Goal: Information Seeking & Learning: Learn about a topic

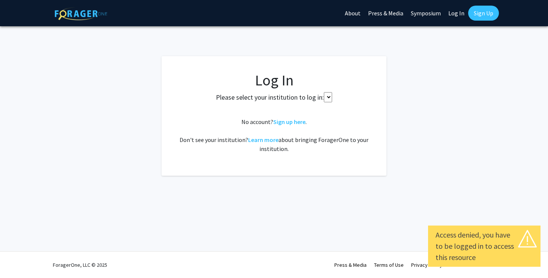
click at [299, 121] on link "Sign up here" at bounding box center [289, 122] width 32 height 8
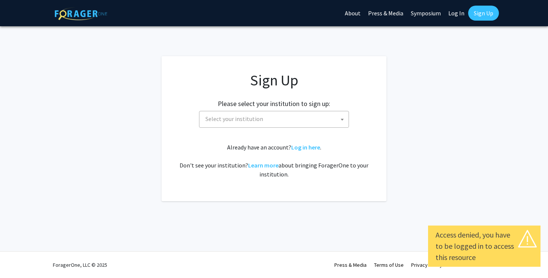
click at [299, 121] on span "Select your institution" at bounding box center [276, 118] width 146 height 15
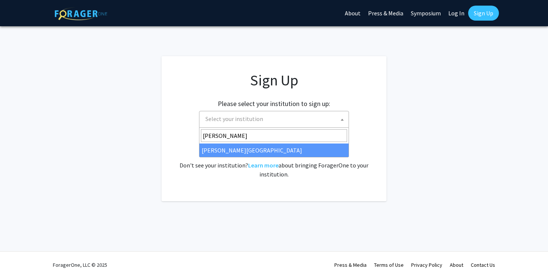
type input "[PERSON_NAME]"
select select "24"
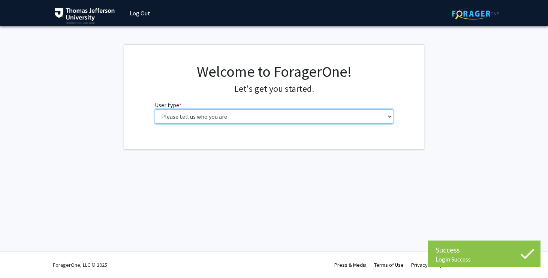
click at [296, 123] on select "Please tell us who you are Undergraduate Student Master's Student Doctoral Cand…" at bounding box center [274, 117] width 239 height 14
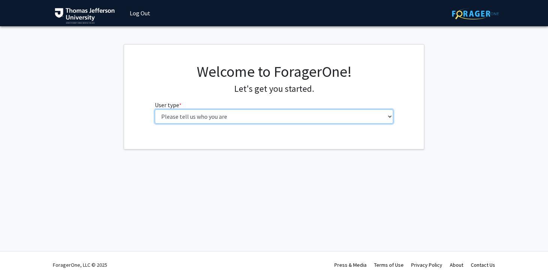
select select "3: doc"
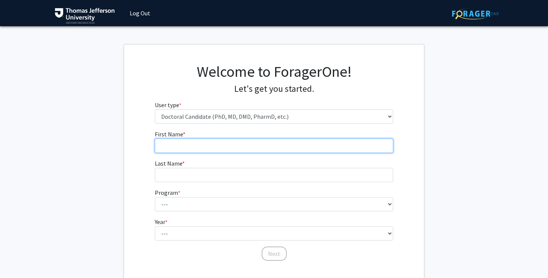
click at [287, 149] on input "First Name * required" at bounding box center [274, 146] width 239 height 14
type input "[PERSON_NAME]"
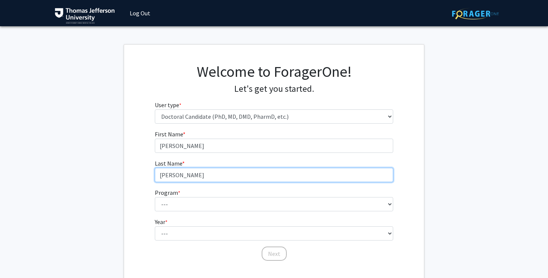
type input "[PERSON_NAME]"
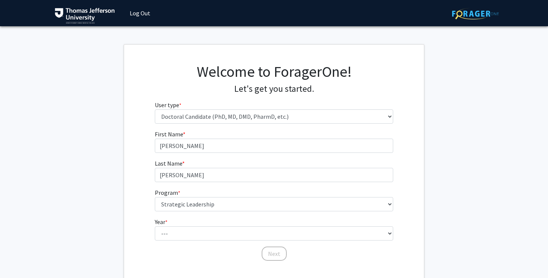
click at [254, 195] on fg-select "Program * required --- Accelerated 3+3 BS in Health Sciences/Doctor of [MEDICAL…" at bounding box center [274, 199] width 239 height 23
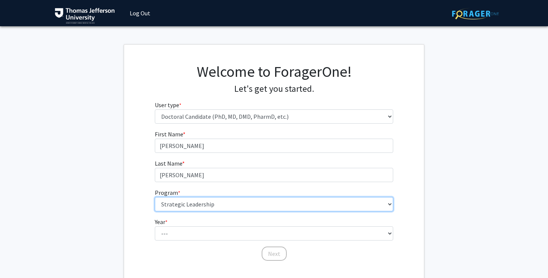
click at [249, 205] on select "--- Accelerated 3+3 BS in Health Sciences/Doctor of [MEDICAL_DATA] Accelerated …" at bounding box center [274, 204] width 239 height 14
select select "35: 815"
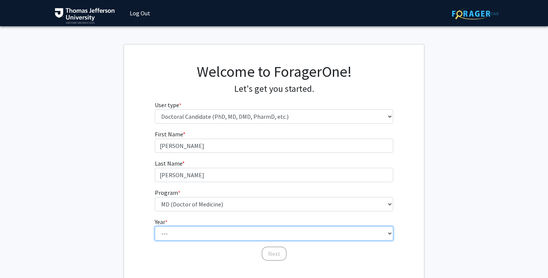
click at [200, 231] on select "--- First Year Second Year Third Year Fourth Year Fifth Year Sixth Year Seventh…" at bounding box center [274, 234] width 239 height 14
select select "1: first_year"
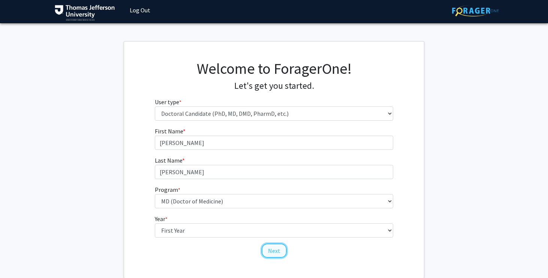
click at [273, 251] on button "Next" at bounding box center [274, 251] width 25 height 14
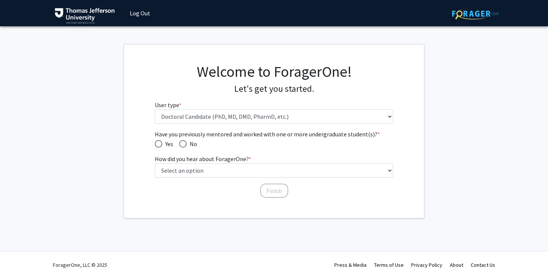
scroll to position [0, 0]
click at [164, 146] on span "Yes" at bounding box center [167, 144] width 11 height 9
click at [162, 146] on input "Yes" at bounding box center [159, 144] width 8 height 8
radio input "true"
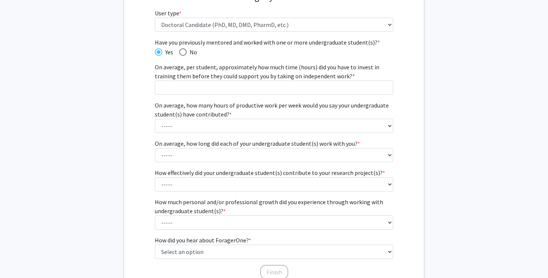
scroll to position [92, 0]
click at [182, 53] on span "Have you previously mentored and worked with one or more undergraduate student(…" at bounding box center [183, 52] width 8 height 8
click at [182, 53] on input "No" at bounding box center [183, 52] width 8 height 8
radio input "true"
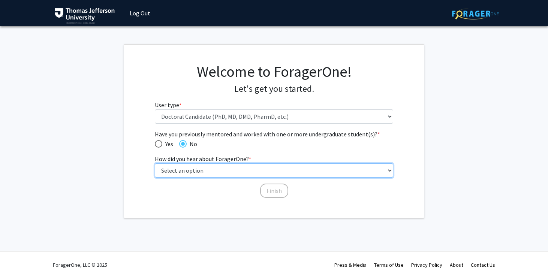
click at [184, 168] on select "Select an option Peer/student recommendation Faculty/staff recommendation Unive…" at bounding box center [274, 171] width 239 height 14
select select "3: university_website"
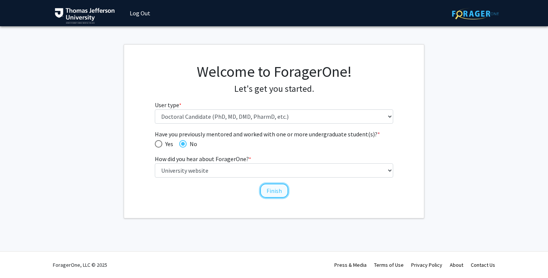
click at [278, 190] on button "Finish" at bounding box center [274, 191] width 28 height 14
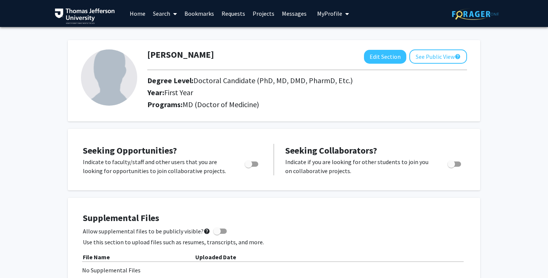
click at [261, 13] on link "Projects" at bounding box center [263, 13] width 29 height 26
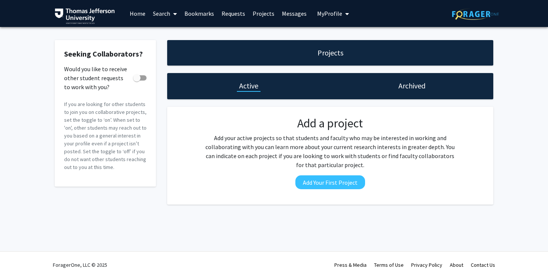
click at [139, 13] on link "Home" at bounding box center [137, 13] width 23 height 26
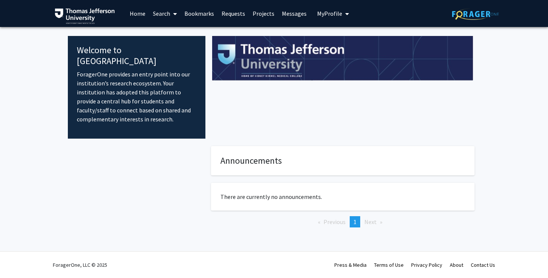
click at [153, 13] on link "Search" at bounding box center [165, 13] width 32 height 26
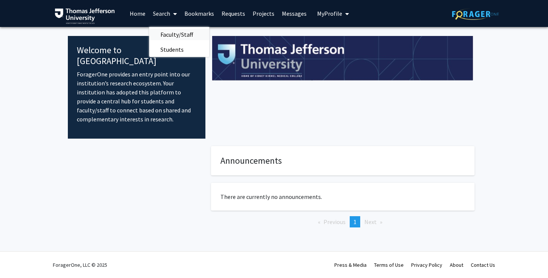
click at [167, 34] on span "Faculty/Staff" at bounding box center [176, 34] width 55 height 15
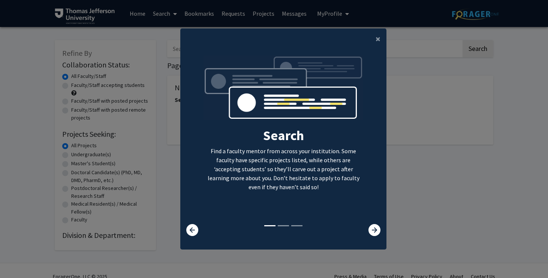
scroll to position [8, 0]
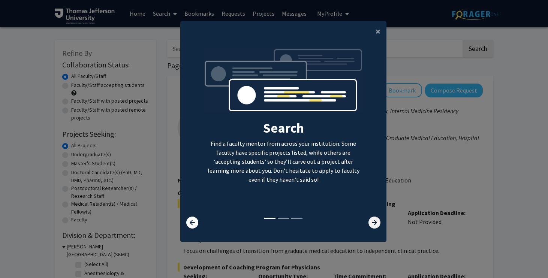
click at [375, 225] on icon at bounding box center [375, 223] width 12 height 12
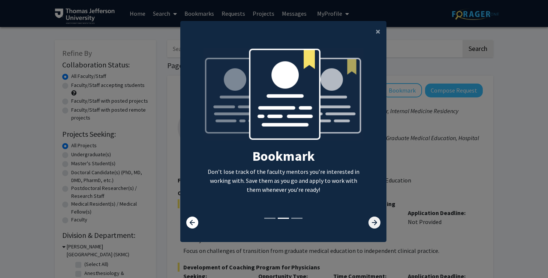
click at [375, 225] on icon at bounding box center [375, 223] width 12 height 12
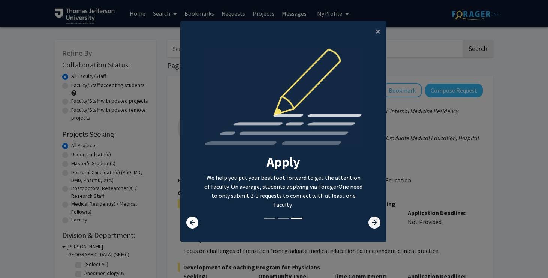
click at [375, 225] on icon at bounding box center [375, 223] width 12 height 12
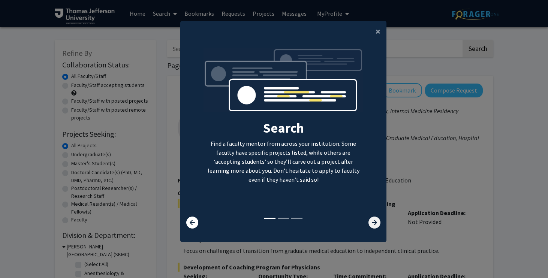
click at [375, 225] on icon at bounding box center [375, 223] width 12 height 12
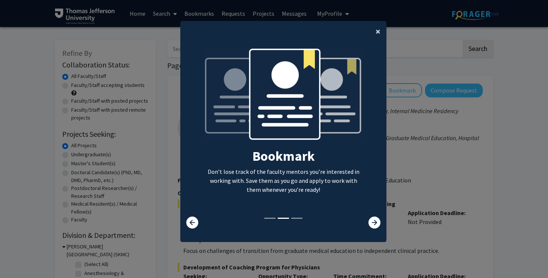
click at [378, 33] on span "×" at bounding box center [378, 32] width 5 height 12
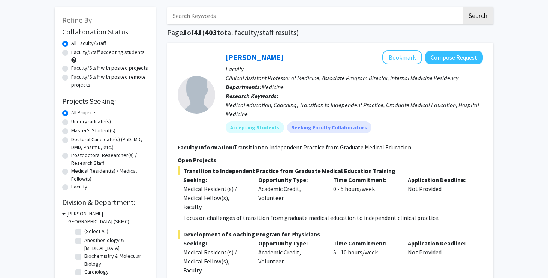
scroll to position [34, 0]
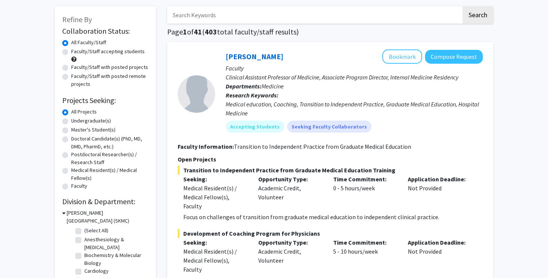
click at [101, 142] on label "Doctoral Candidate(s) (PhD, MD, DMD, PharmD, etc.)" at bounding box center [109, 143] width 77 height 16
click at [76, 140] on input "Doctoral Candidate(s) (PhD, MD, DMD, PharmD, etc.)" at bounding box center [73, 137] width 5 height 5
radio input "true"
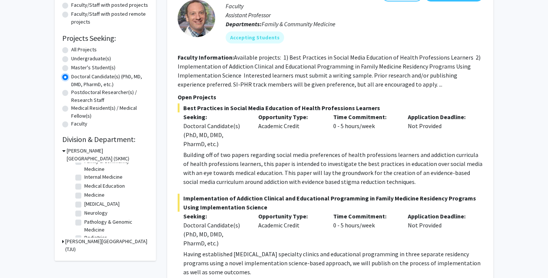
scroll to position [48, 0]
click at [84, 233] on label "Pediatrics" at bounding box center [95, 231] width 23 height 8
click at [84, 232] on input "Pediatrics" at bounding box center [86, 229] width 5 height 5
checkbox input "true"
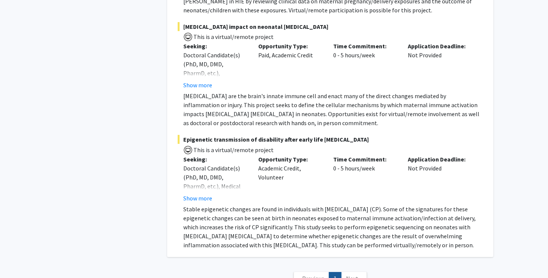
scroll to position [371, 0]
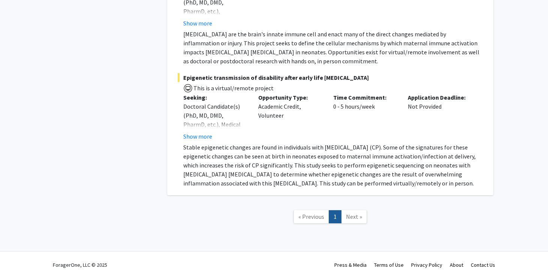
click at [345, 218] on link "Next »" at bounding box center [354, 216] width 26 height 13
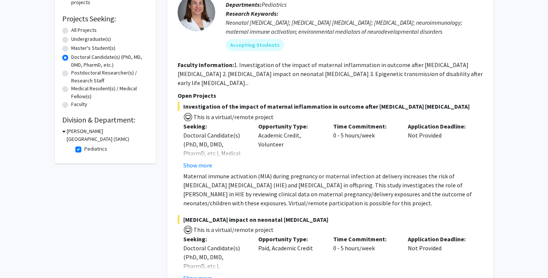
scroll to position [0, 0]
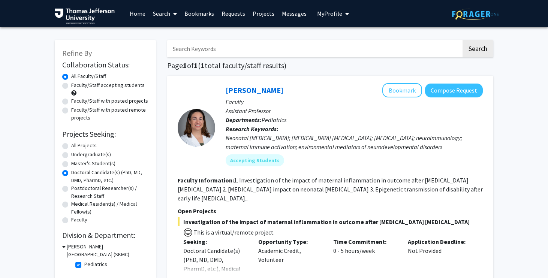
click at [71, 143] on label "All Projects" at bounding box center [84, 146] width 26 height 8
click at [71, 143] on input "All Projects" at bounding box center [73, 144] width 5 height 5
radio input "true"
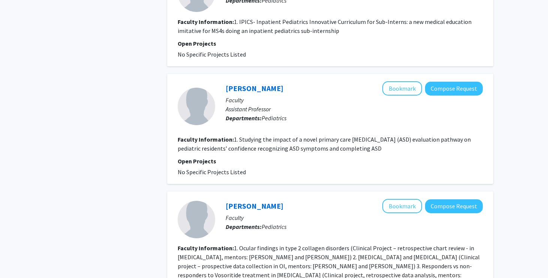
scroll to position [1607, 0]
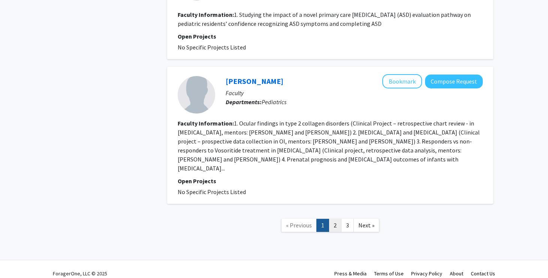
click at [337, 219] on link "2" at bounding box center [335, 225] width 13 height 13
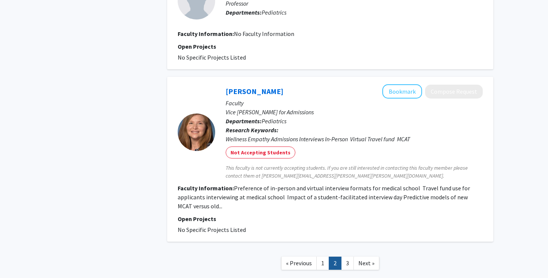
scroll to position [962, 0]
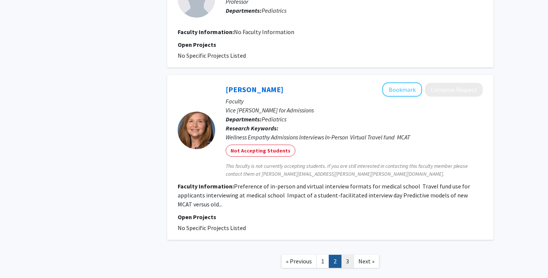
click at [347, 261] on link "3" at bounding box center [347, 261] width 13 height 13
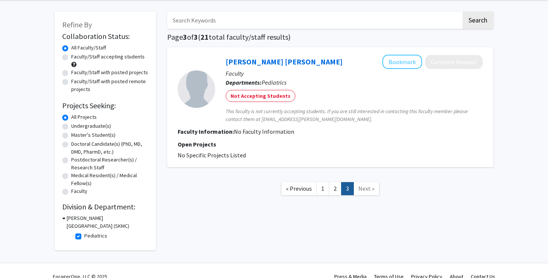
scroll to position [37, 0]
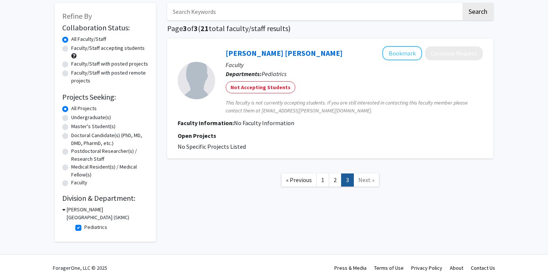
click at [84, 229] on label "Pediatrics" at bounding box center [95, 228] width 23 height 8
click at [84, 228] on input "Pediatrics" at bounding box center [86, 226] width 5 height 5
checkbox input "false"
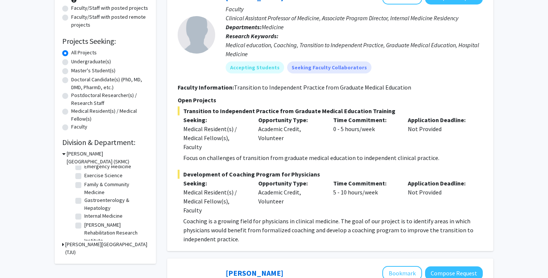
scroll to position [80, 0]
click at [84, 173] on label "Exercise Science" at bounding box center [103, 175] width 38 height 8
click at [84, 173] on input "Exercise Science" at bounding box center [86, 173] width 5 height 5
checkbox input "true"
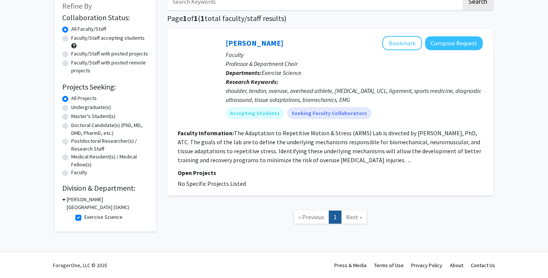
scroll to position [48, 0]
click at [84, 218] on label "Exercise Science" at bounding box center [103, 217] width 38 height 8
click at [84, 218] on input "Exercise Science" at bounding box center [86, 215] width 5 height 5
checkbox input "false"
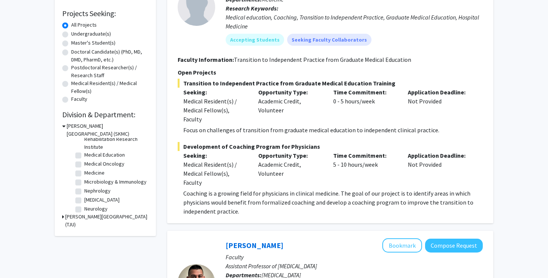
scroll to position [147, 0]
click at [91, 165] on label "Medical Oncology" at bounding box center [104, 162] width 40 height 8
click at [89, 163] on input "Medical Oncology" at bounding box center [86, 160] width 5 height 5
checkbox input "true"
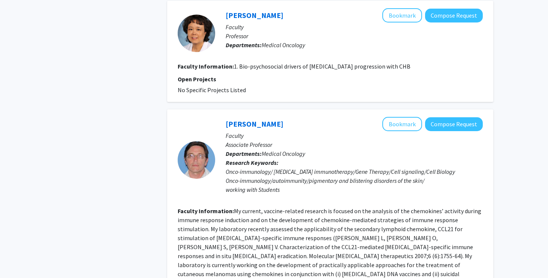
scroll to position [1515, 0]
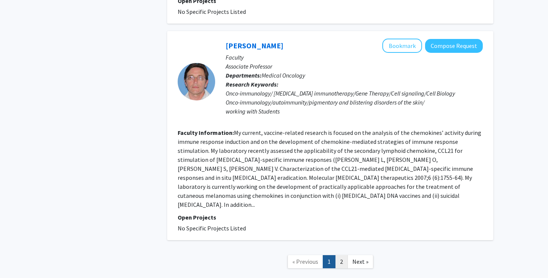
click at [337, 255] on link "2" at bounding box center [341, 261] width 13 height 13
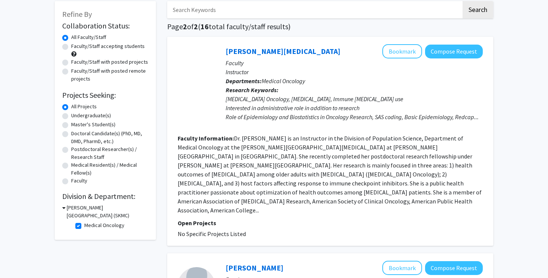
scroll to position [67, 0]
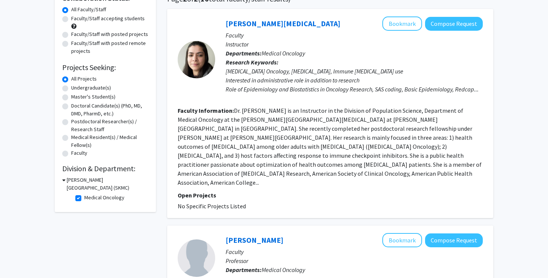
click at [84, 198] on label "Medical Oncology" at bounding box center [104, 198] width 40 height 8
click at [84, 198] on input "Medical Oncology" at bounding box center [86, 196] width 5 height 5
checkbox input "false"
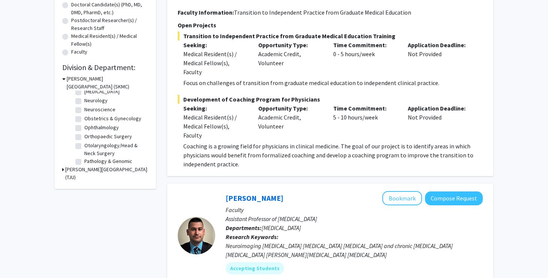
scroll to position [209, 0]
click at [84, 117] on label "Obstetrics & Gynecology" at bounding box center [112, 116] width 57 height 8
click at [84, 117] on input "Obstetrics & Gynecology" at bounding box center [86, 114] width 5 height 5
checkbox input "true"
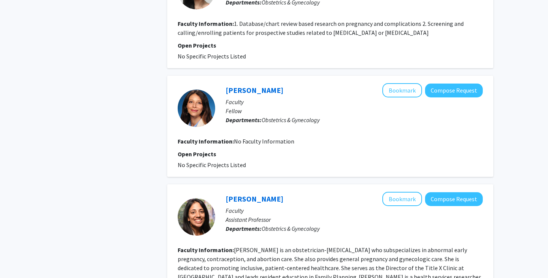
scroll to position [401, 0]
click at [266, 92] on link "Carolina Castagna" at bounding box center [255, 90] width 58 height 9
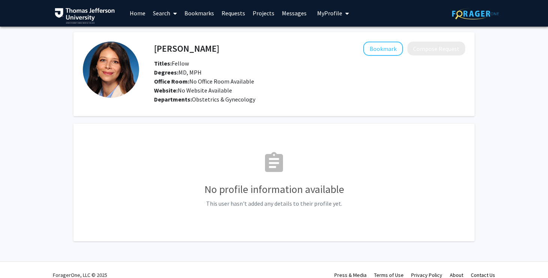
scroll to position [11, 0]
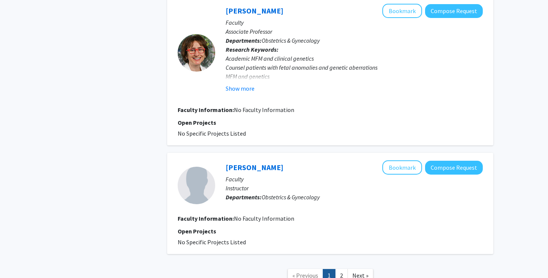
scroll to position [1173, 0]
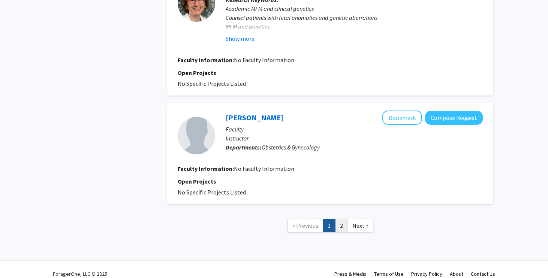
click at [343, 219] on link "2" at bounding box center [341, 225] width 13 height 13
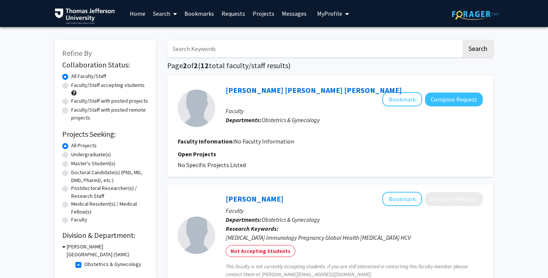
scroll to position [118, 0]
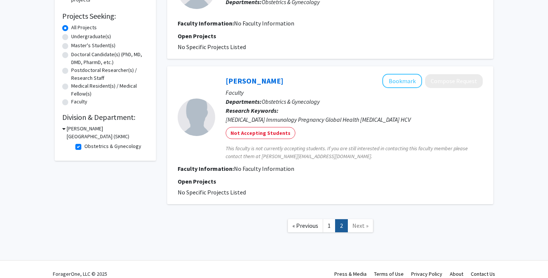
click at [84, 146] on label "Obstetrics & Gynecology" at bounding box center [112, 147] width 57 height 8
click at [84, 146] on input "Obstetrics & Gynecology" at bounding box center [86, 145] width 5 height 5
checkbox input "false"
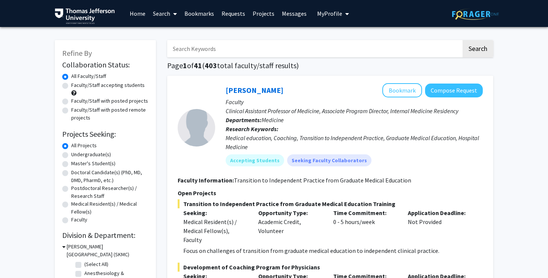
click at [123, 86] on label "Faculty/Staff accepting students" at bounding box center [108, 85] width 74 height 8
click at [76, 86] on input "Faculty/Staff accepting students" at bounding box center [73, 83] width 5 height 5
radio input "true"
click at [120, 101] on label "Faculty/Staff with posted projects" at bounding box center [109, 101] width 77 height 8
click at [76, 101] on input "Faculty/Staff with posted projects" at bounding box center [73, 99] width 5 height 5
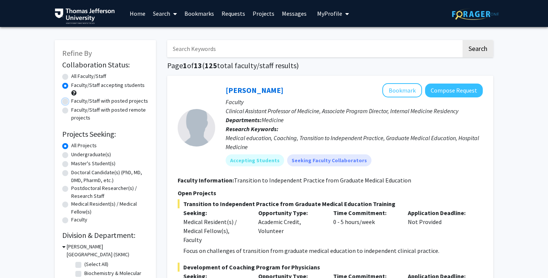
radio input "true"
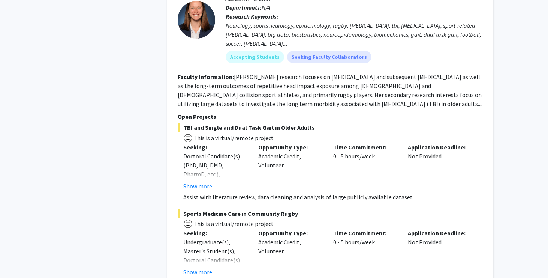
scroll to position [1911, 0]
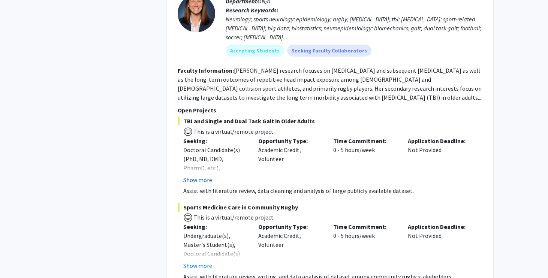
click at [208, 184] on button "Show more" at bounding box center [197, 180] width 29 height 9
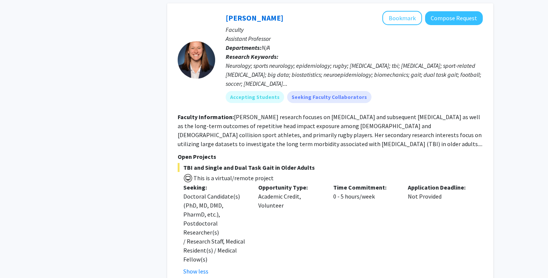
scroll to position [1811, 0]
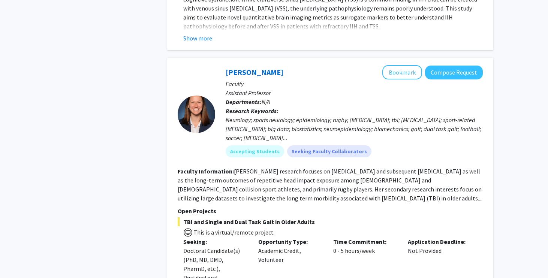
click at [197, 120] on div at bounding box center [197, 115] width 38 height 38
click at [416, 74] on button "Bookmark" at bounding box center [403, 72] width 40 height 14
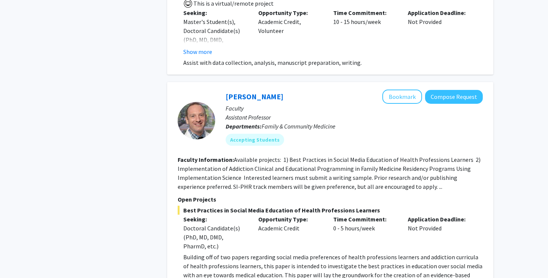
scroll to position [2252, 0]
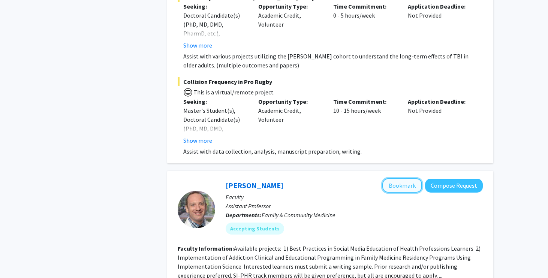
click at [396, 179] on button "Bookmark" at bounding box center [403, 186] width 40 height 14
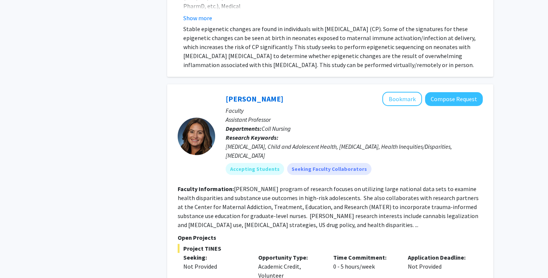
scroll to position [4213, 0]
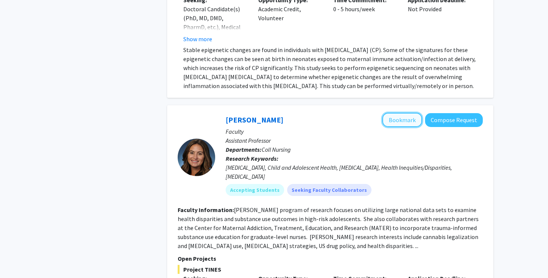
click at [389, 113] on button "Bookmark" at bounding box center [403, 120] width 40 height 14
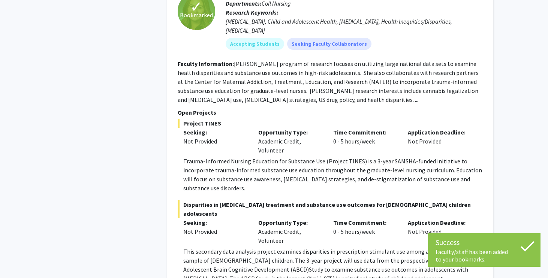
scroll to position [4419, 0]
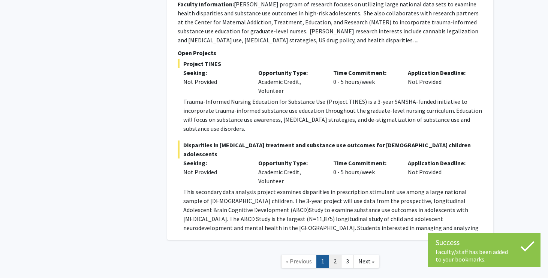
click at [333, 255] on link "2" at bounding box center [335, 261] width 13 height 13
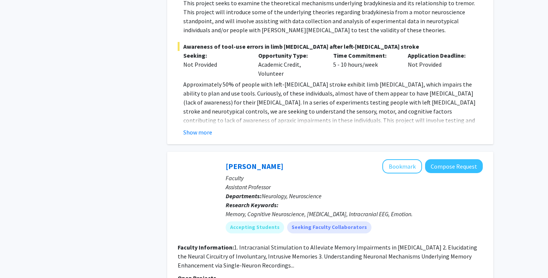
scroll to position [548, 0]
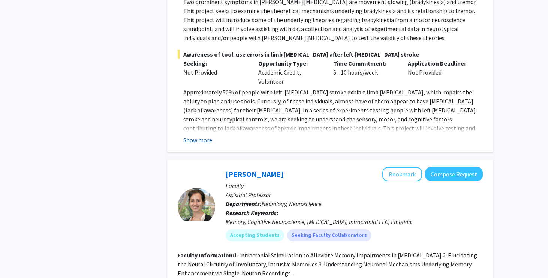
click at [205, 136] on button "Show more" at bounding box center [197, 140] width 29 height 9
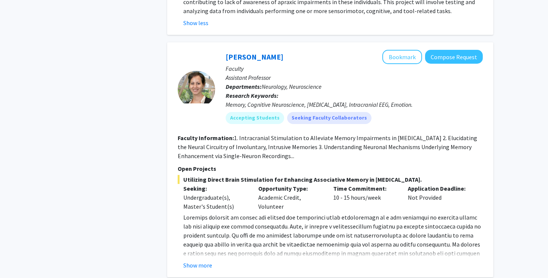
scroll to position [686, 0]
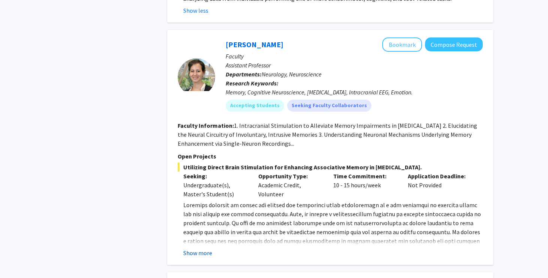
click at [205, 249] on button "Show more" at bounding box center [197, 253] width 29 height 9
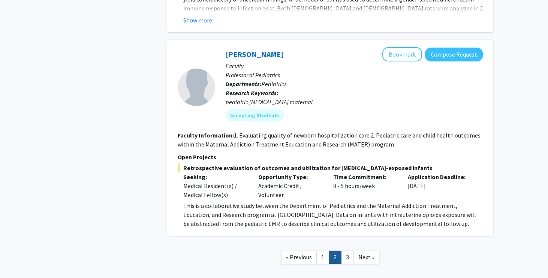
scroll to position [2785, 0]
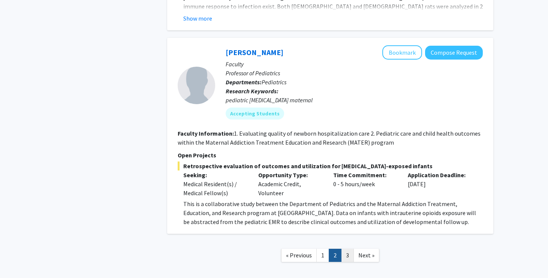
click at [347, 249] on link "3" at bounding box center [347, 255] width 13 height 13
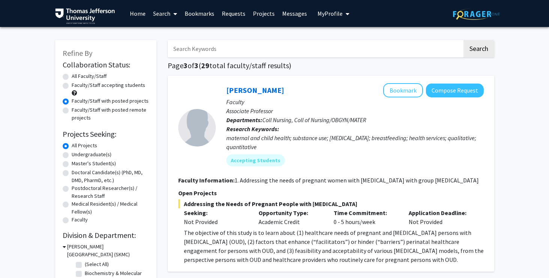
click at [258, 14] on link "Projects" at bounding box center [263, 13] width 29 height 26
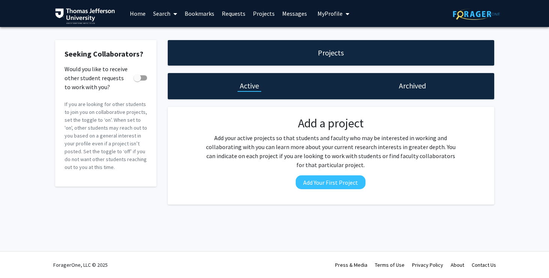
click at [318, 12] on span "My Profile" at bounding box center [329, 14] width 25 height 8
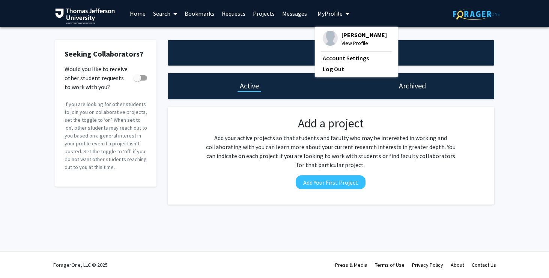
click at [318, 12] on span "My Profile" at bounding box center [329, 14] width 25 height 8
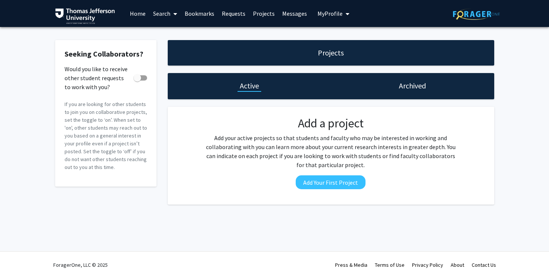
click at [167, 17] on link "Search" at bounding box center [165, 13] width 32 height 26
click at [169, 47] on span "Students" at bounding box center [172, 49] width 46 height 15
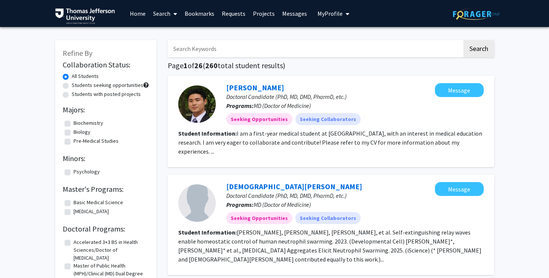
click at [199, 14] on link "Bookmarks" at bounding box center [199, 13] width 37 height 26
